Goal: Check status

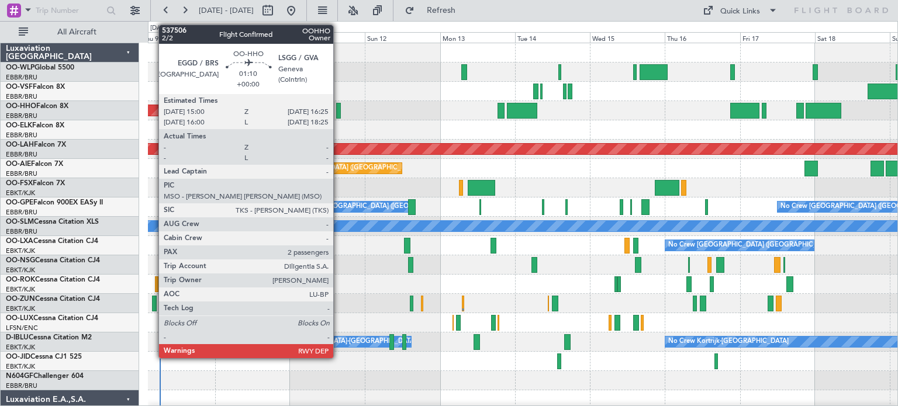
click at [338, 109] on div at bounding box center [338, 111] width 5 height 16
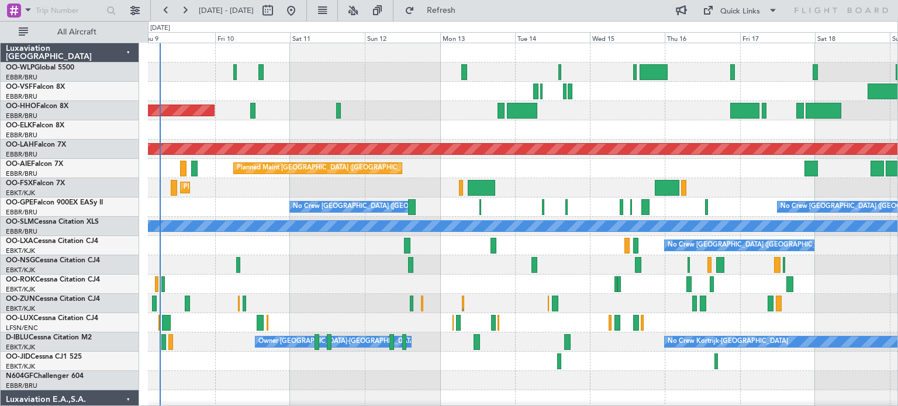
click at [302, 139] on div "Planned Maint Geneva (Cointrin) Planned [GEOGRAPHIC_DATA][PERSON_NAME]-[GEOGRAP…" at bounding box center [522, 361] width 749 height 637
